Goal: Task Accomplishment & Management: Use online tool/utility

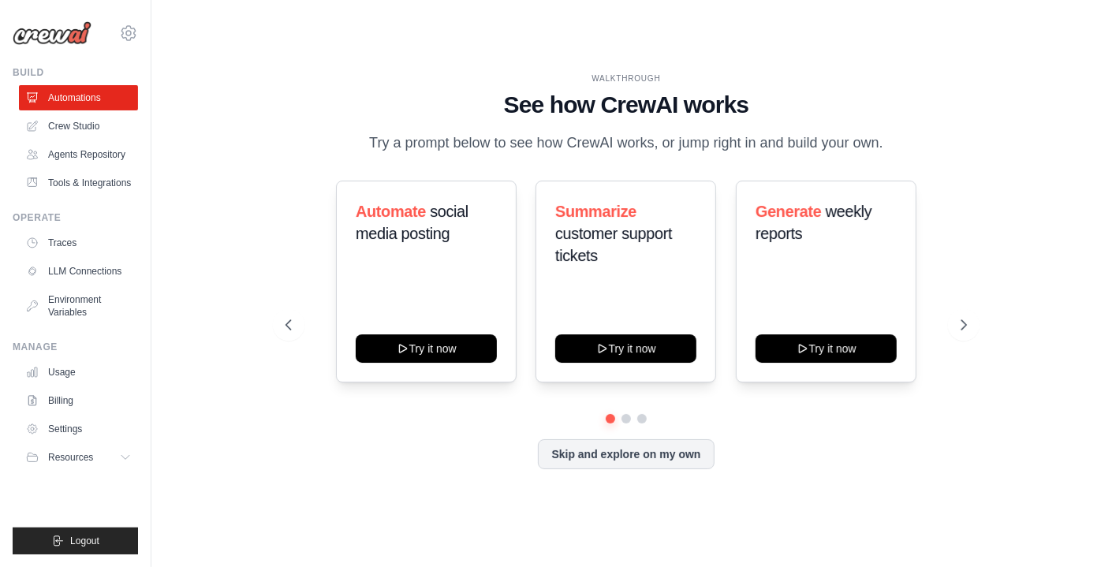
click at [279, 304] on div "WALKTHROUGH See how [PERSON_NAME] works Try a prompt below to see how [PERSON_N…" at bounding box center [626, 283] width 719 height 421
click at [88, 122] on link "Crew Studio" at bounding box center [80, 126] width 119 height 25
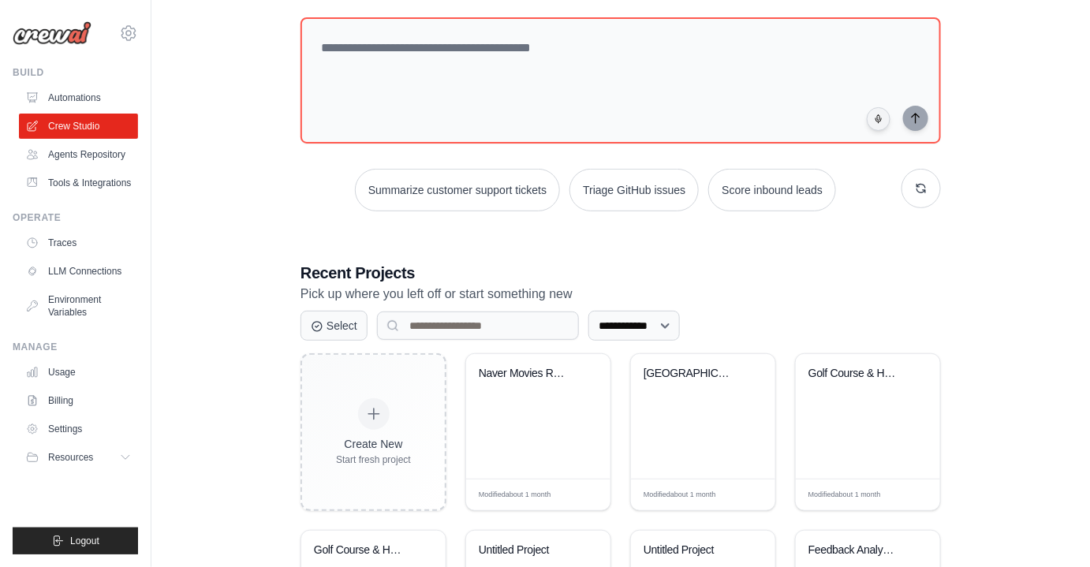
scroll to position [286, 0]
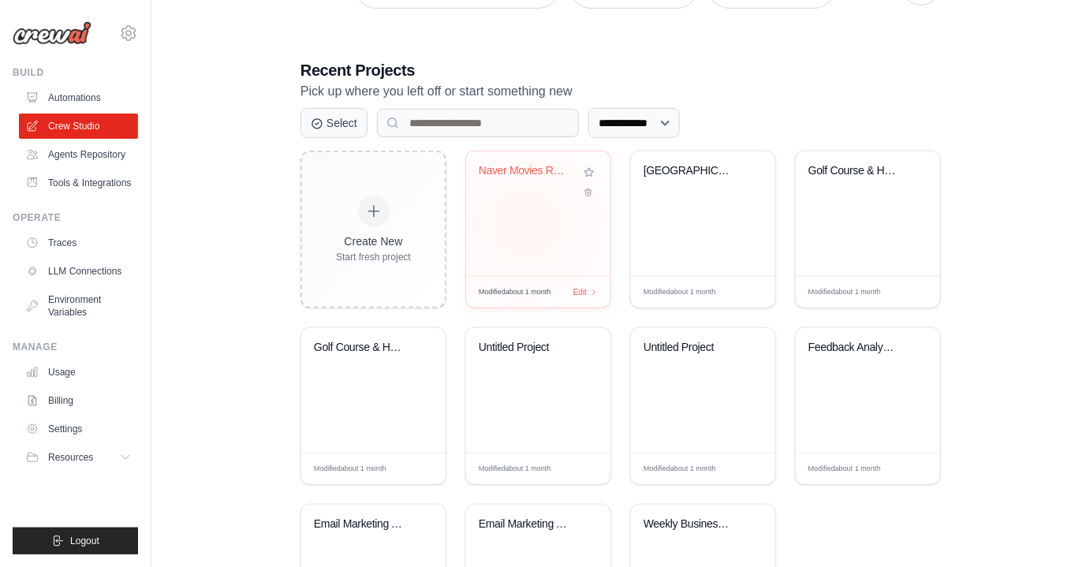
click at [526, 220] on div "Naver Movies Ranking Scraper" at bounding box center [538, 213] width 144 height 125
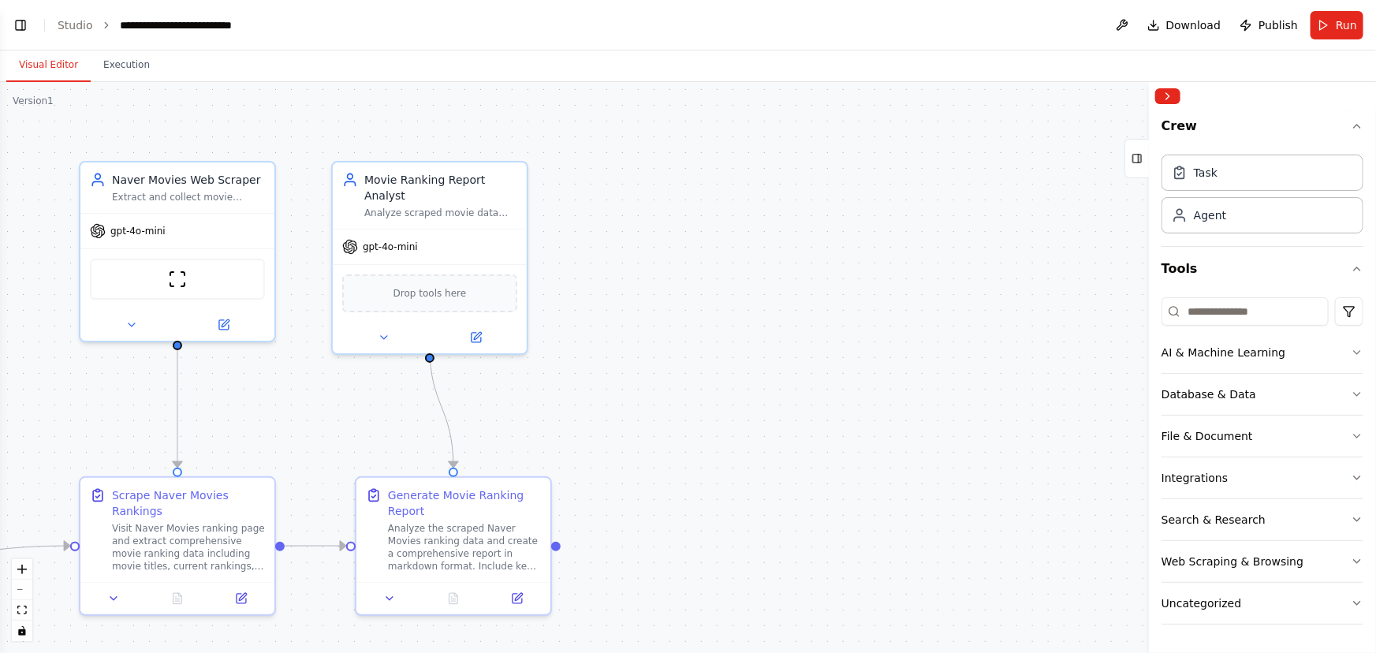
scroll to position [1178, 0]
click at [492, 203] on div "Analyze scraped movie data and create comprehensive, well-formatted reports wit…" at bounding box center [440, 209] width 153 height 13
click at [1100, 177] on div "Task" at bounding box center [1263, 172] width 202 height 36
click at [222, 330] on button at bounding box center [223, 321] width 89 height 19
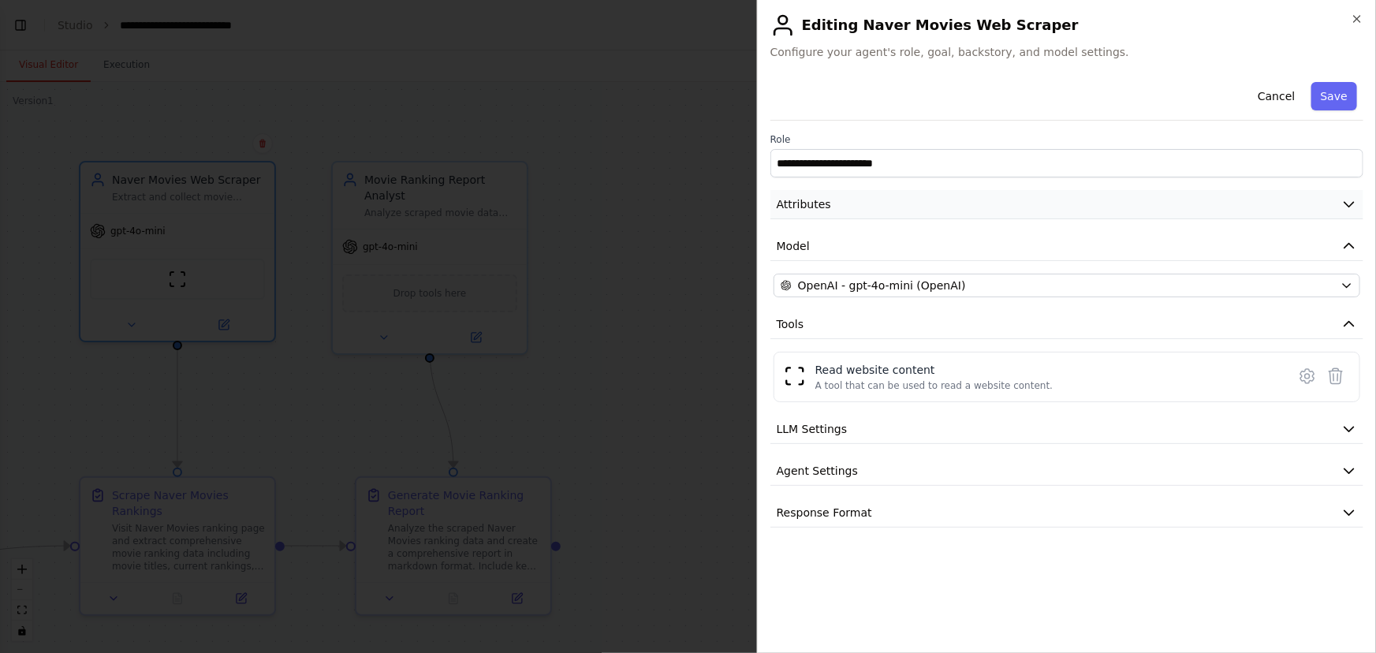
click at [863, 206] on button "Attributes" at bounding box center [1066, 204] width 593 height 29
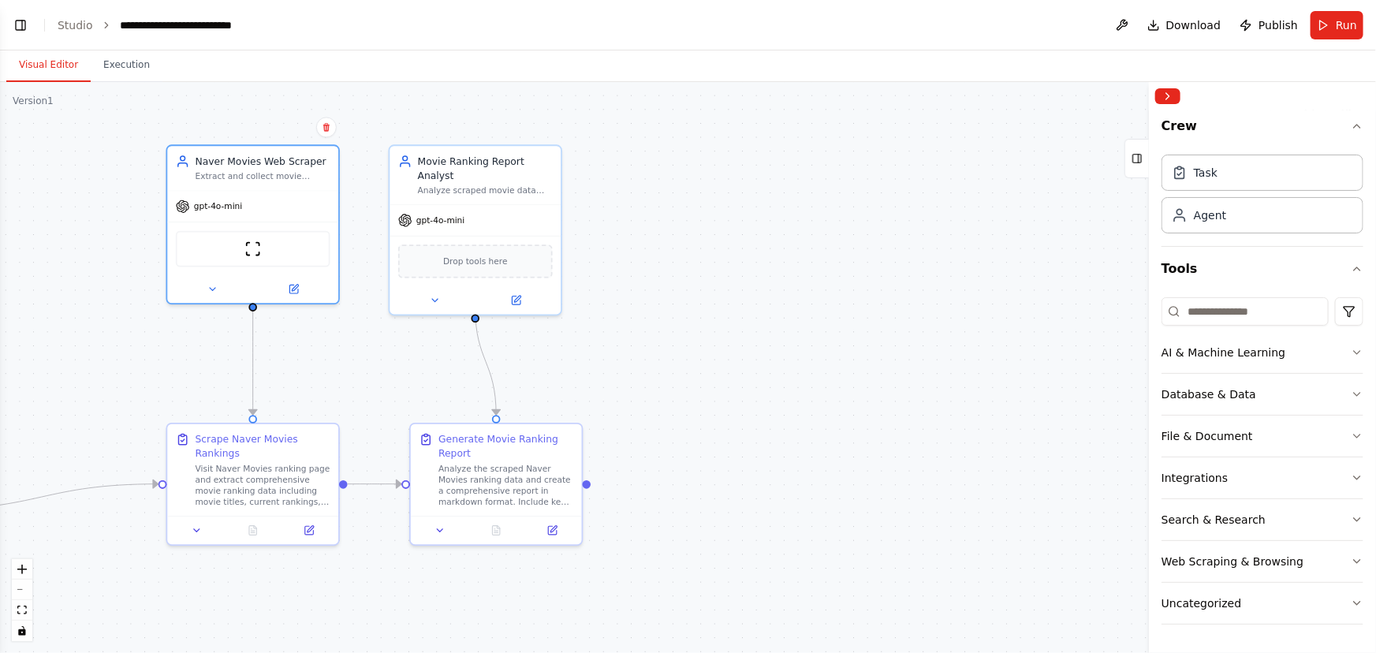
click at [753, 322] on div ".deletable-edge-delete-btn { width: 20px; height: 20px; border: 0px solid #ffff…" at bounding box center [688, 367] width 1376 height 571
click at [893, 228] on div ".deletable-edge-delete-btn { width: 20px; height: 20px; border: 0px solid #ffff…" at bounding box center [688, 367] width 1376 height 571
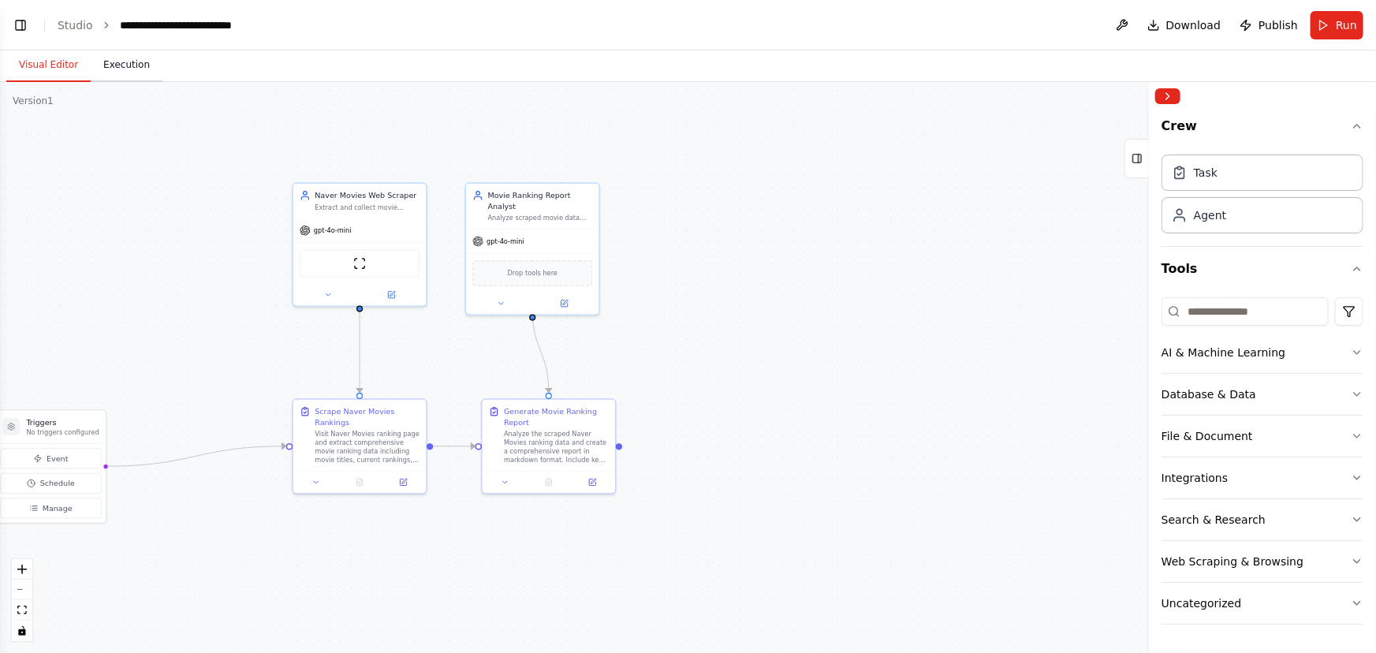
click at [117, 67] on button "Execution" at bounding box center [127, 65] width 72 height 33
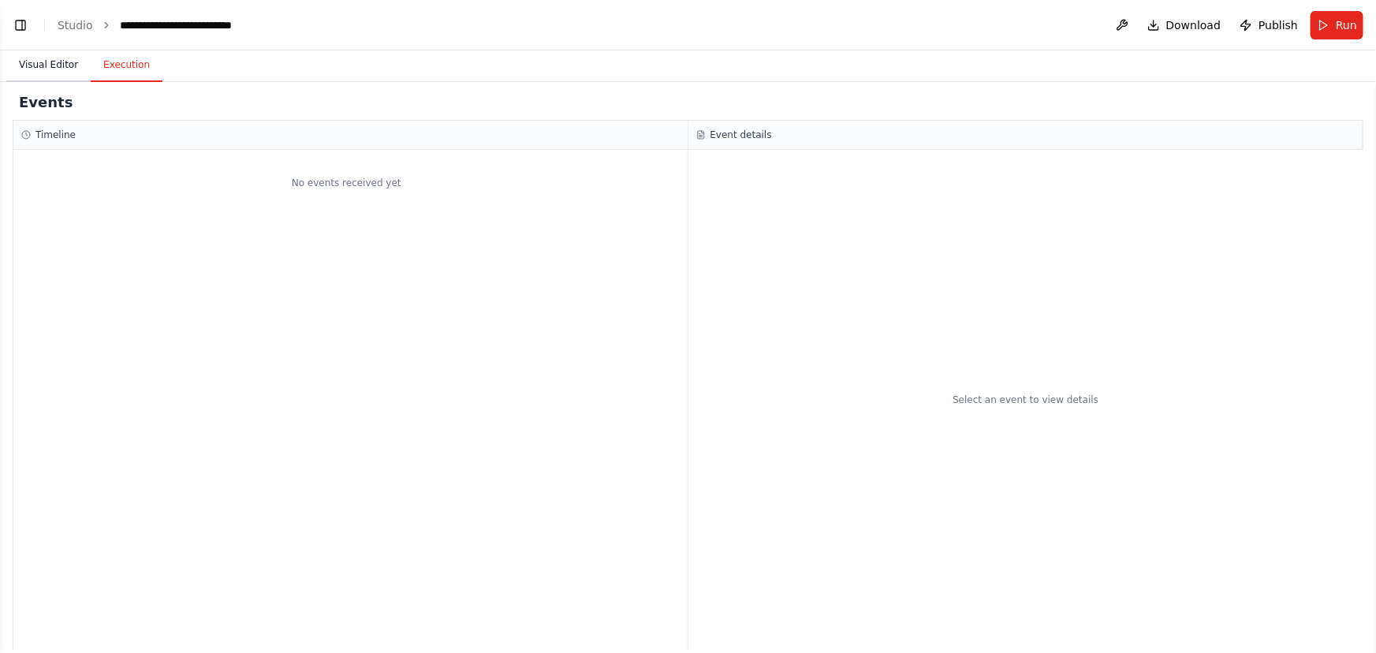
click at [65, 67] on button "Visual Editor" at bounding box center [48, 65] width 84 height 33
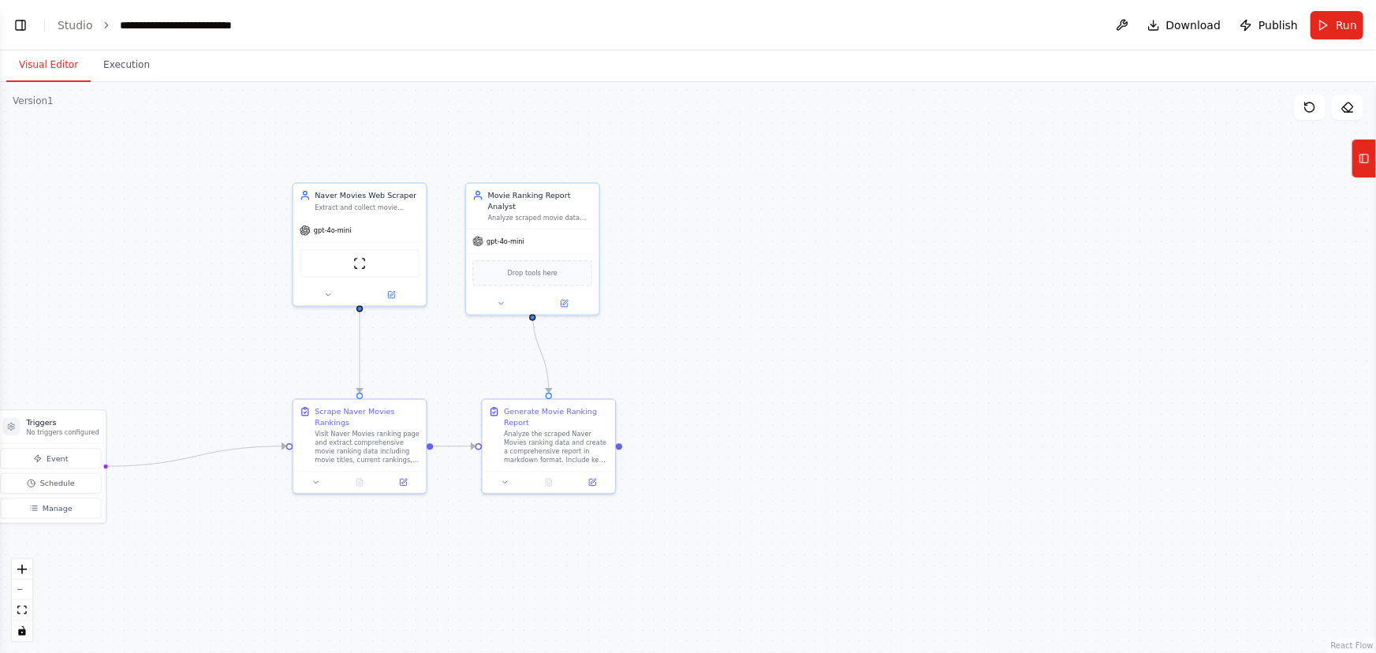
click at [65, 67] on button "Visual Editor" at bounding box center [48, 65] width 84 height 33
click at [57, 65] on button "Visual Editor" at bounding box center [48, 65] width 84 height 33
click at [43, 70] on button "Visual Editor" at bounding box center [48, 65] width 84 height 33
click at [43, 69] on button "Visual Editor" at bounding box center [48, 65] width 84 height 33
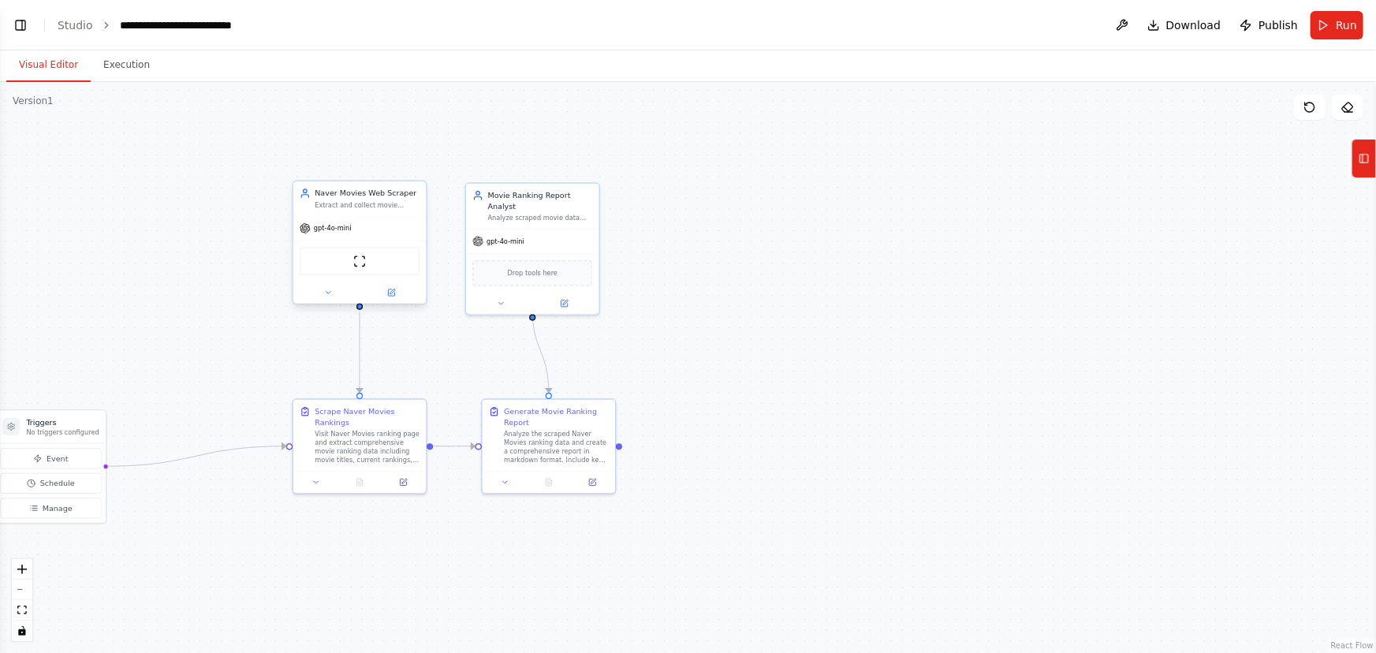
click at [369, 203] on div "Extract and collect movie ranking data from Naver Movies website, including mov…" at bounding box center [367, 205] width 105 height 9
click at [71, 192] on div ".deletable-edge-delete-btn { width: 20px; height: 20px; border: 0px solid #ffff…" at bounding box center [688, 367] width 1376 height 571
click at [19, 16] on button "Toggle Left Sidebar" at bounding box center [20, 25] width 22 height 22
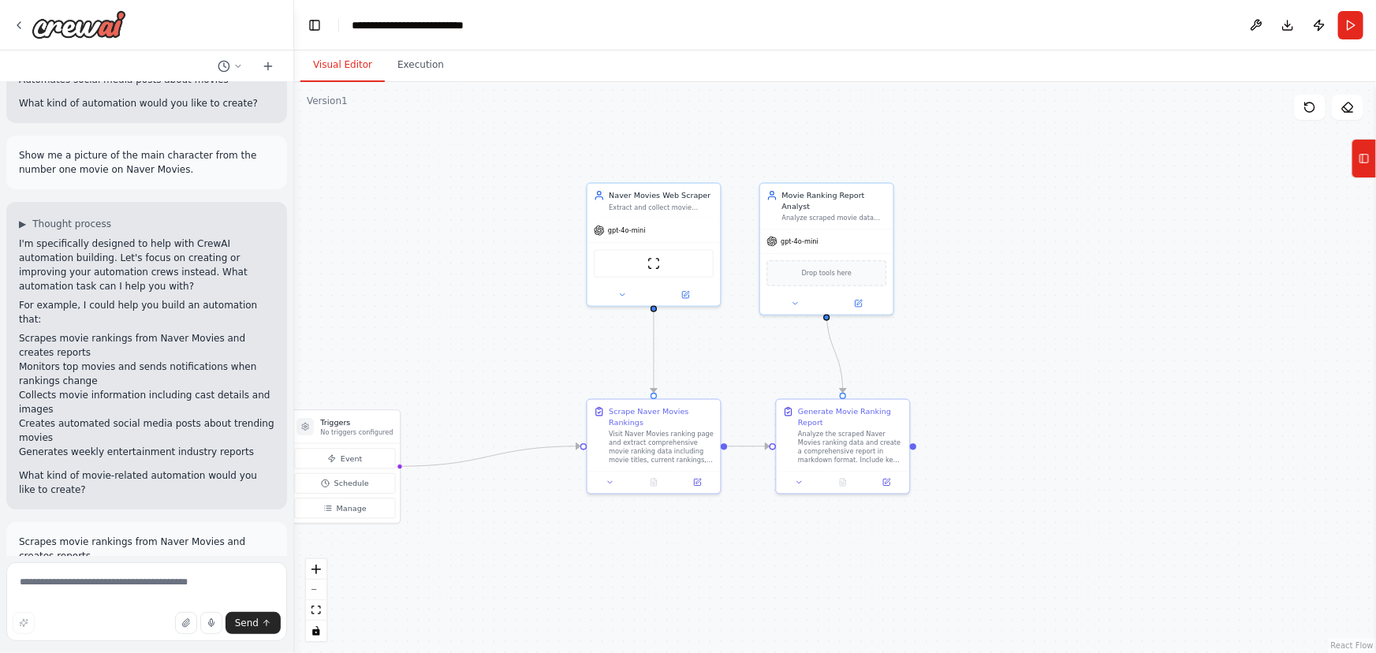
scroll to position [533, 0]
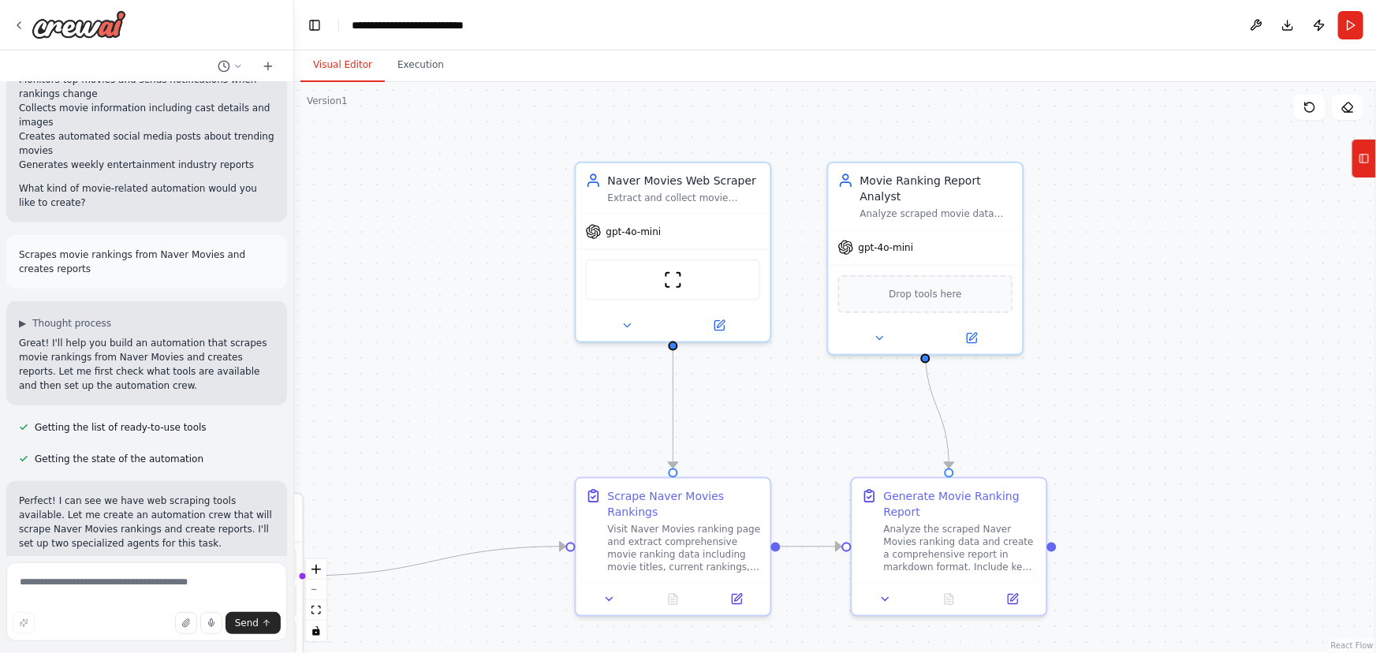
drag, startPoint x: 685, startPoint y: 114, endPoint x: 693, endPoint y: 113, distance: 8.0
click at [685, 114] on div ".deletable-edge-delete-btn { width: 20px; height: 20px; border: 0px solid #ffff…" at bounding box center [835, 367] width 1082 height 571
click at [448, 202] on div ".deletable-edge-delete-btn { width: 20px; height: 20px; border: 0px solid #ffff…" at bounding box center [835, 367] width 1082 height 571
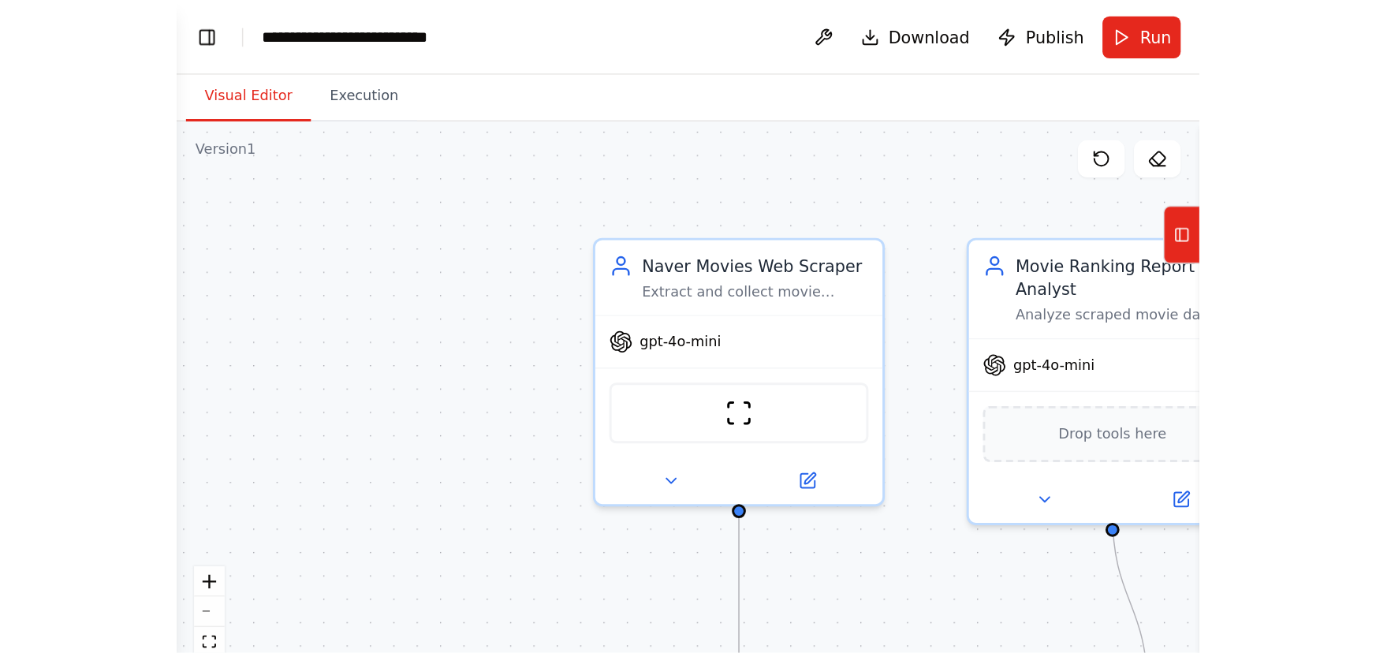
scroll to position [229, 0]
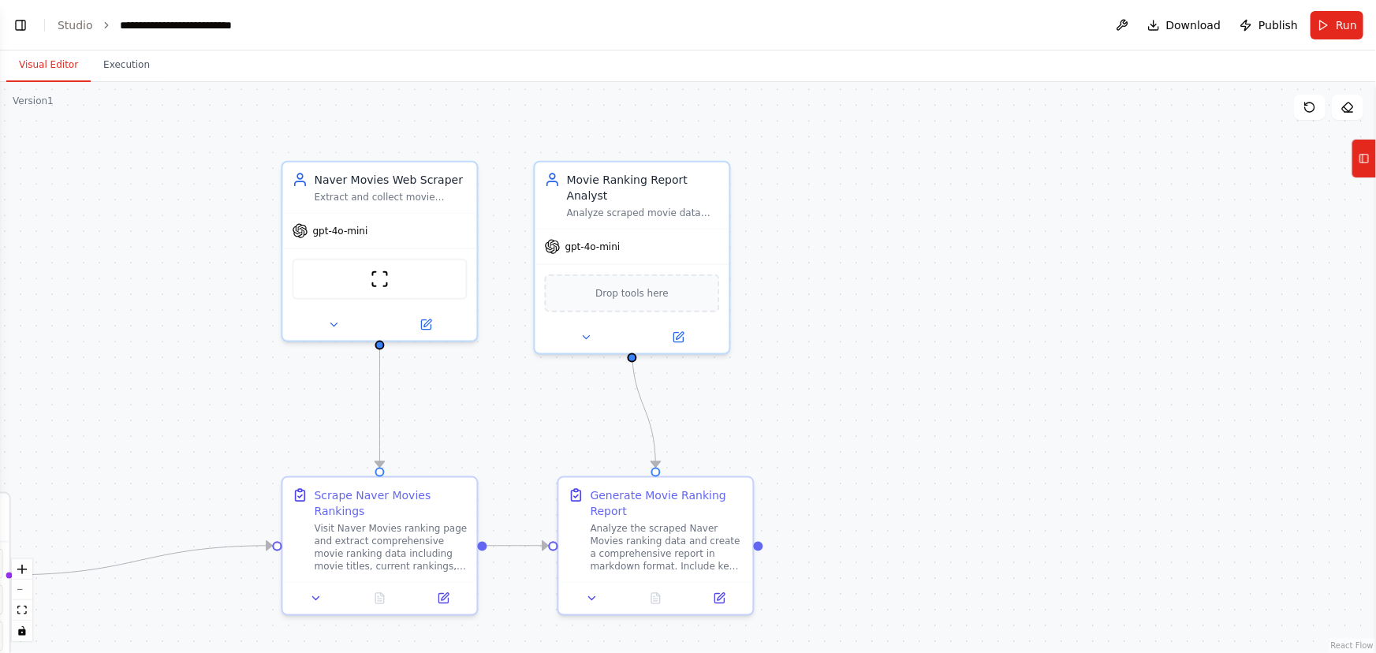
click at [898, 305] on div ".deletable-edge-delete-btn { width: 20px; height: 20px; border: 0px solid #ffff…" at bounding box center [688, 367] width 1376 height 571
click at [16, 27] on button "Toggle Left Sidebar" at bounding box center [20, 25] width 22 height 22
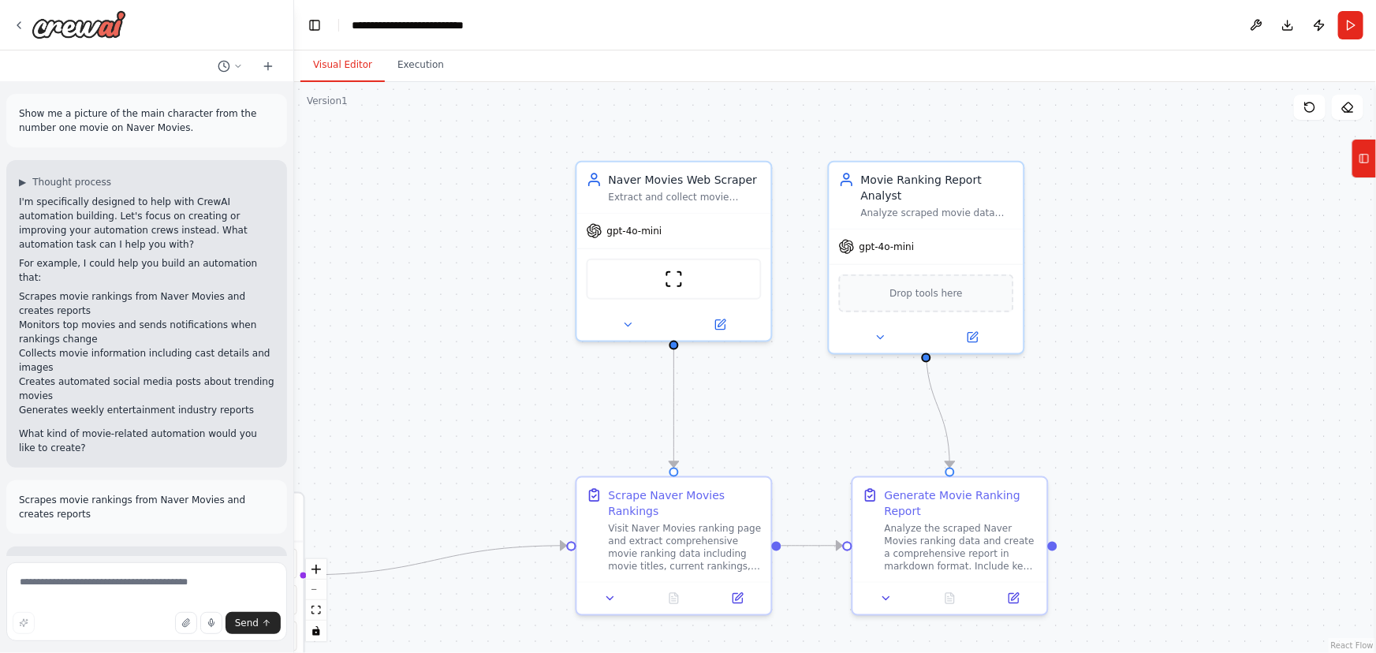
scroll to position [382, 0]
